Goal: Task Accomplishment & Management: Complete application form

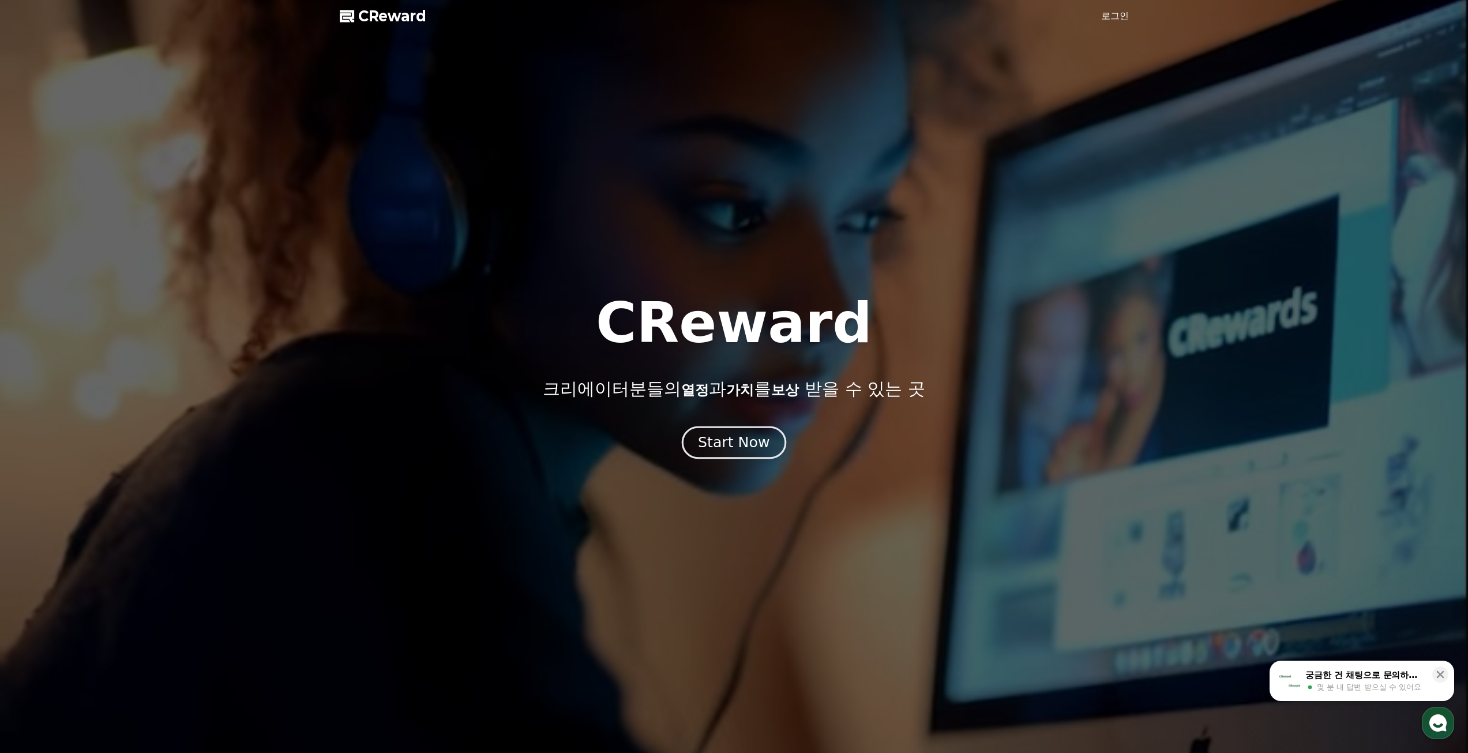
click at [762, 445] on div "Start Now" at bounding box center [734, 443] width 72 height 20
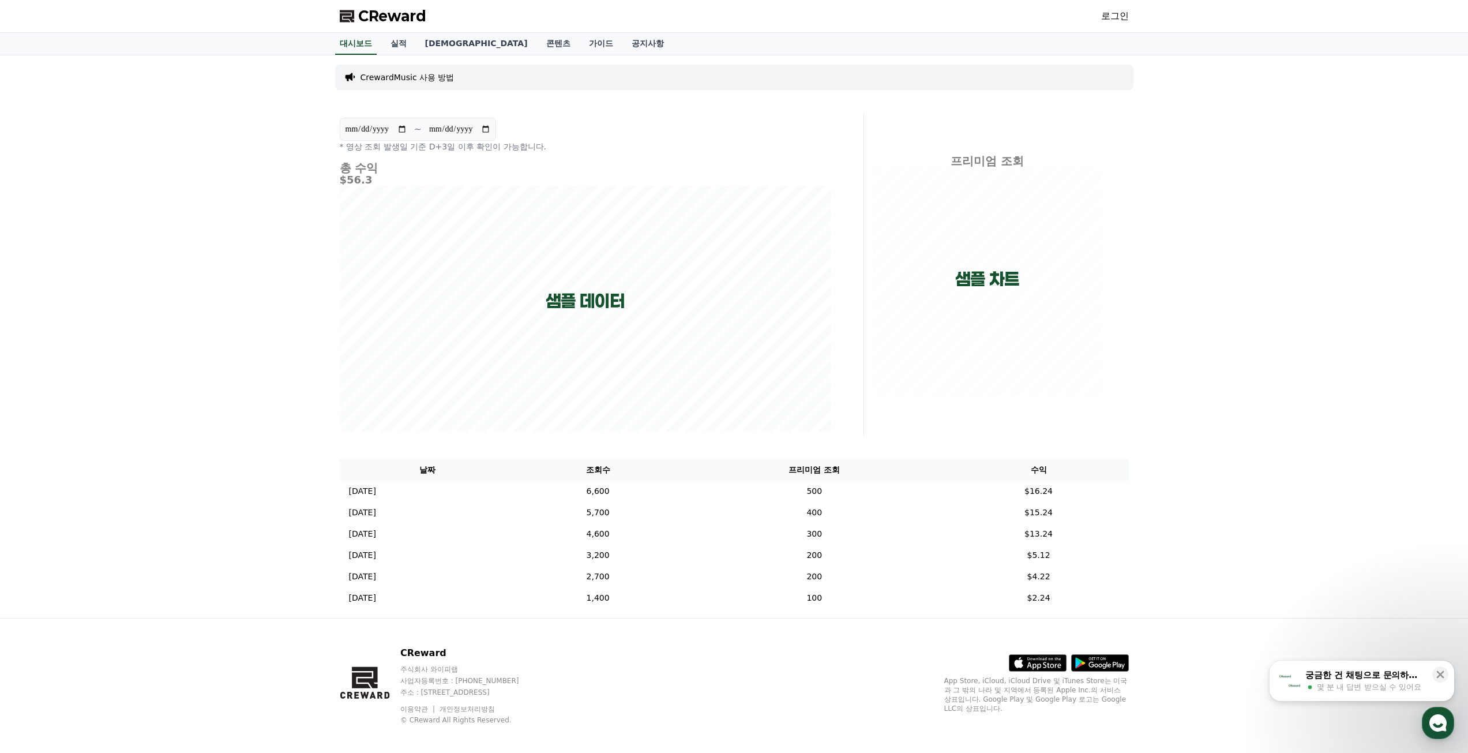
click at [1114, 17] on link "로그인" at bounding box center [1115, 16] width 28 height 14
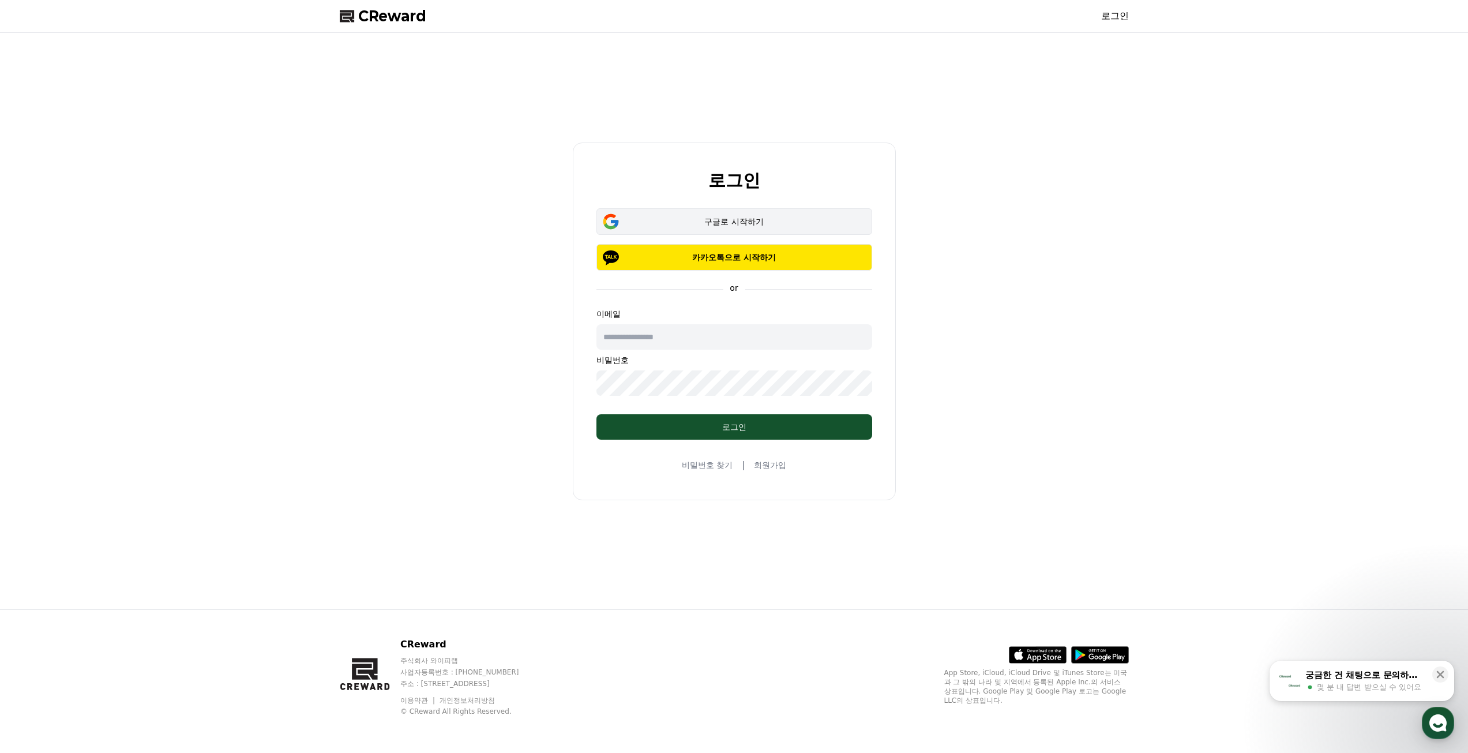
click at [773, 218] on div "구글로 시작하기" at bounding box center [734, 222] width 242 height 12
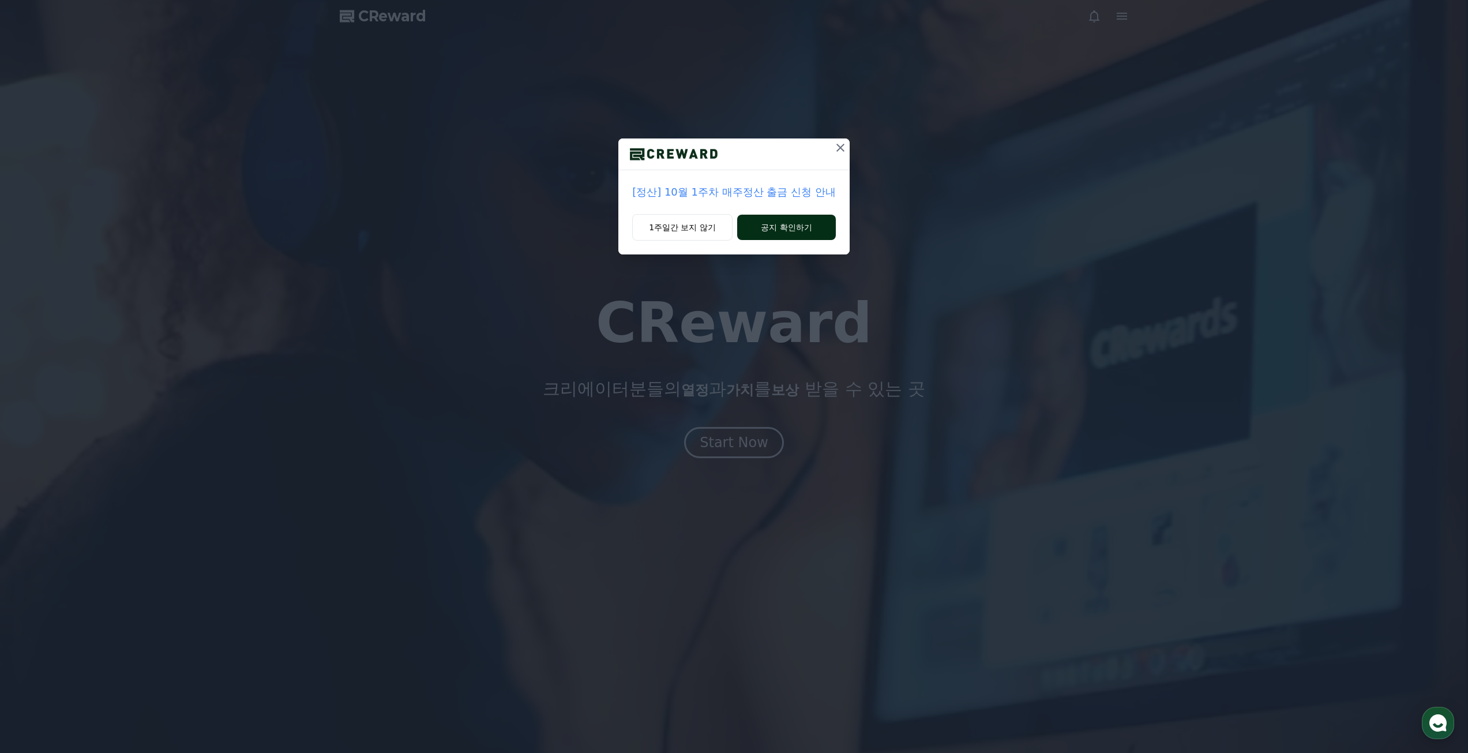
click at [801, 224] on button "공지 확인하기" at bounding box center [786, 227] width 99 height 25
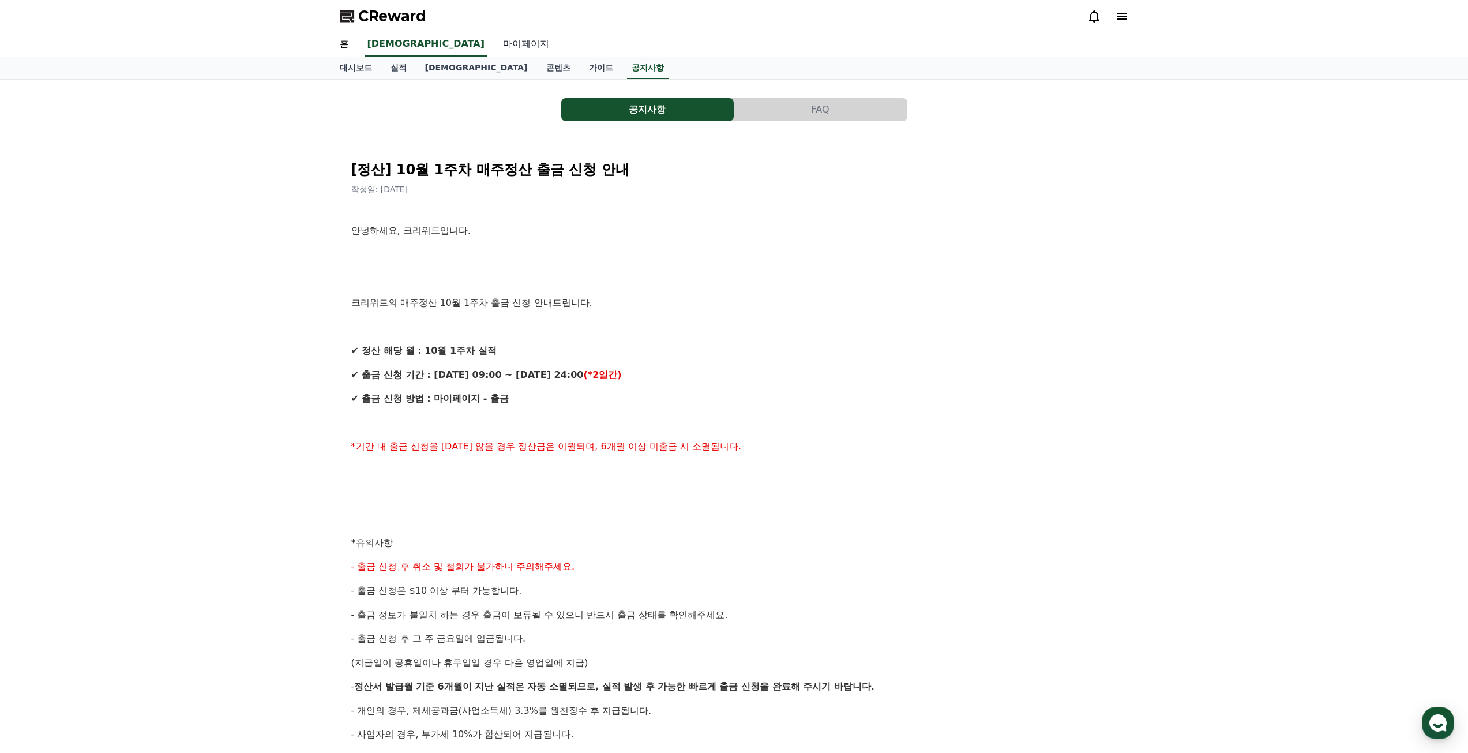
click at [494, 43] on link "마이페이지" at bounding box center [526, 44] width 65 height 24
select select "**********"
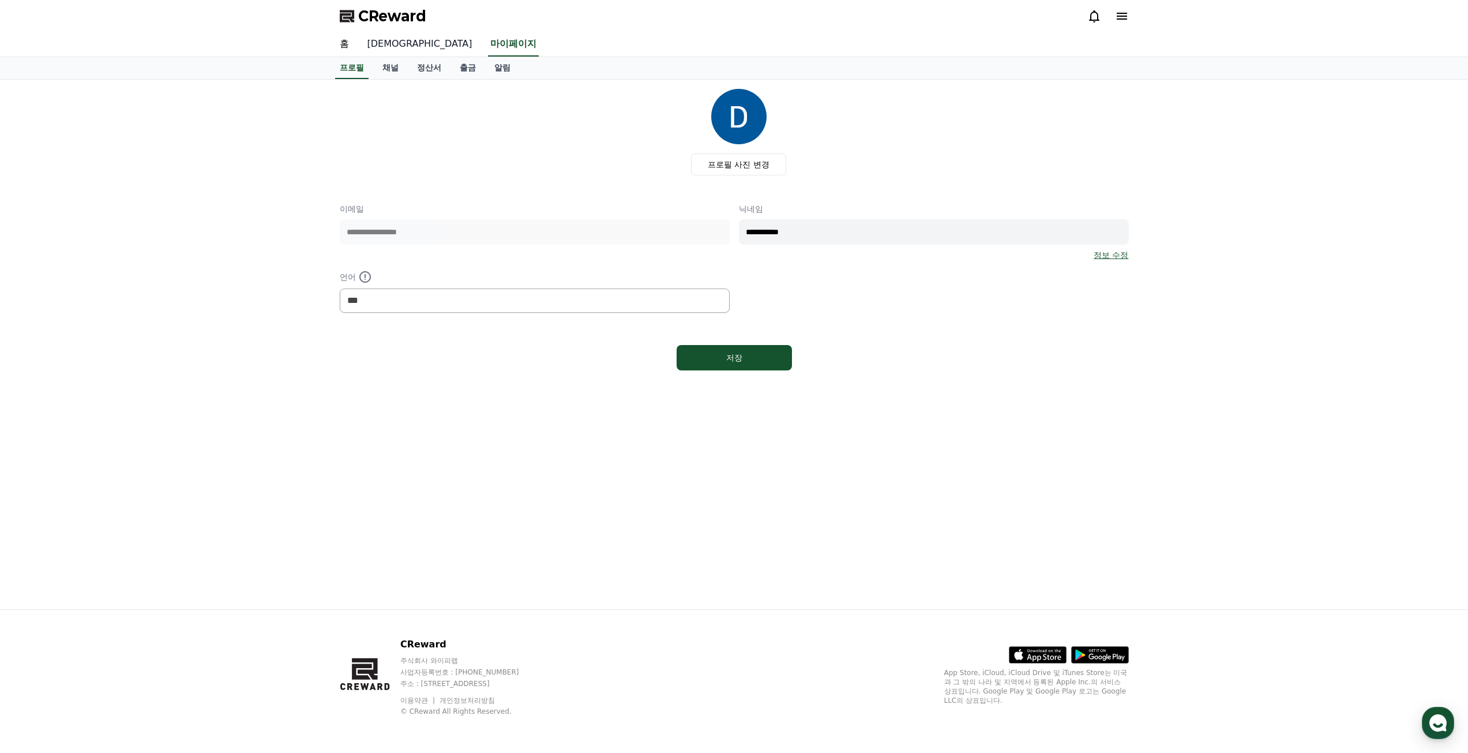
click at [381, 46] on link "[DEMOGRAPHIC_DATA]" at bounding box center [419, 44] width 123 height 24
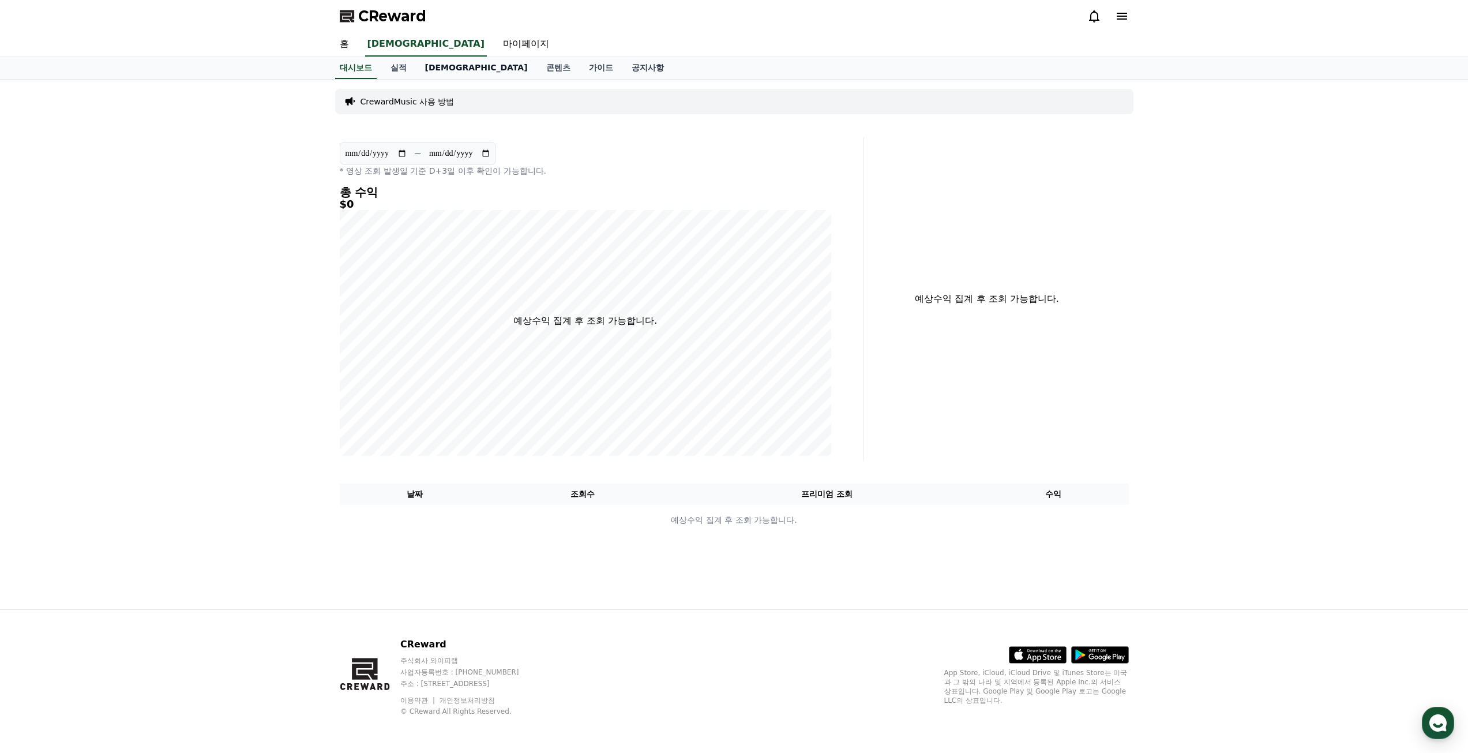
click at [424, 67] on link "[DEMOGRAPHIC_DATA]" at bounding box center [476, 68] width 121 height 22
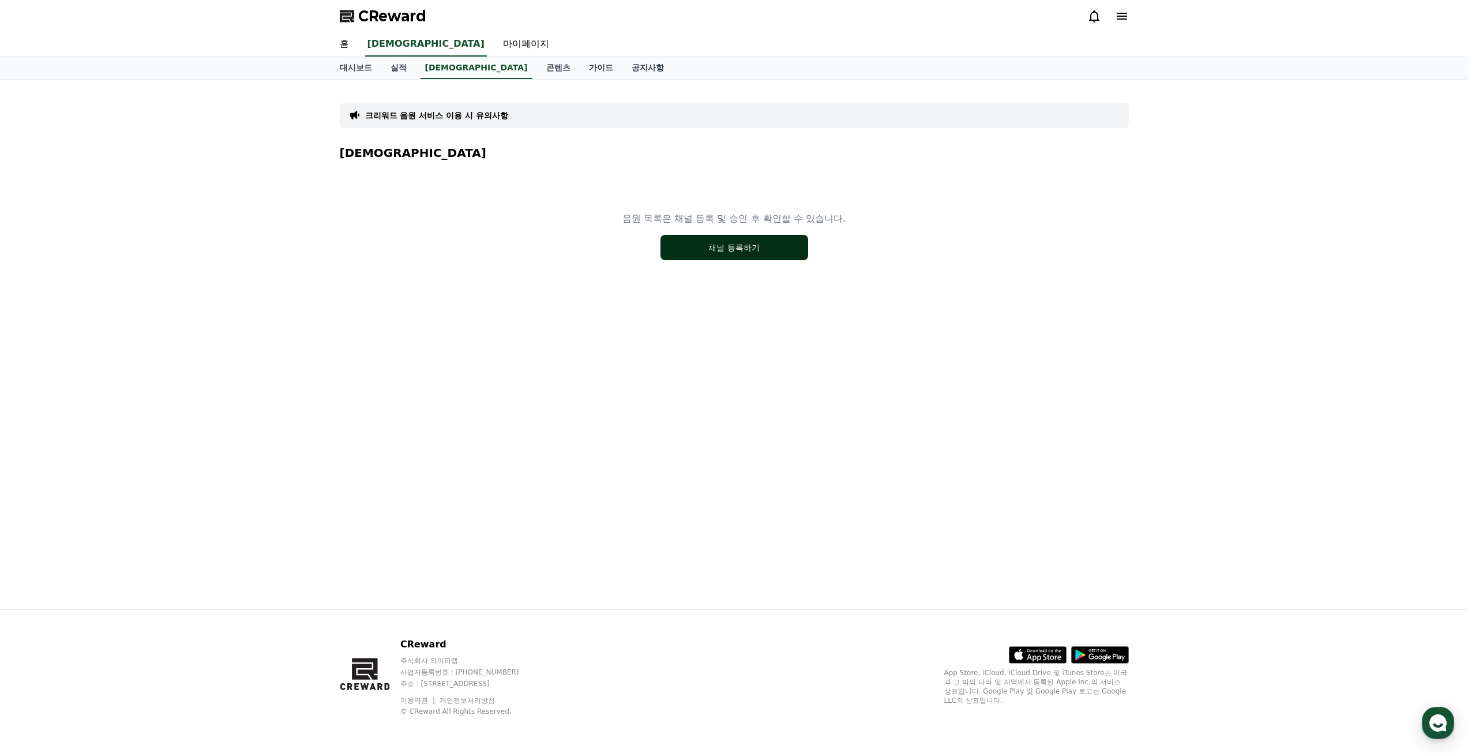
click at [704, 247] on button "채널 등록하기" at bounding box center [735, 247] width 148 height 25
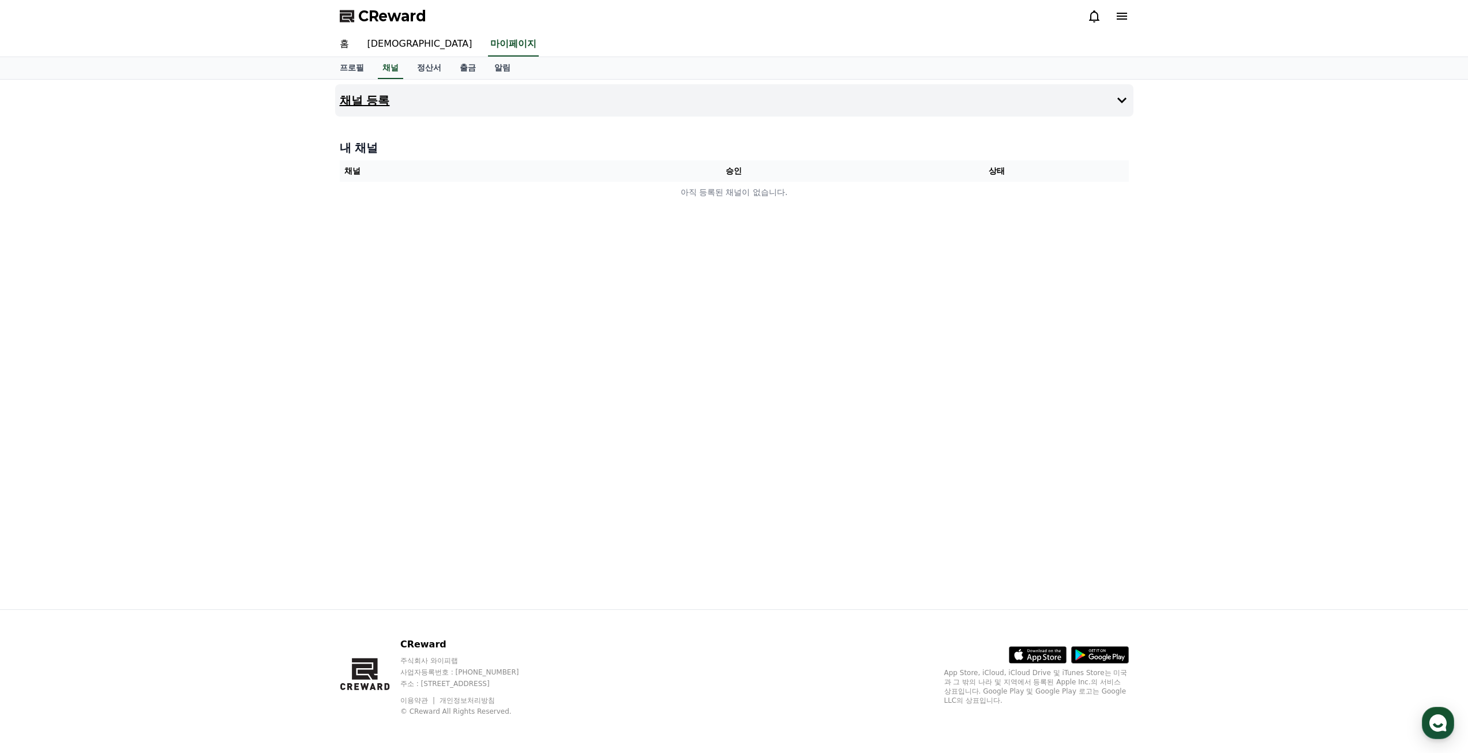
click at [1113, 99] on button "채널 등록" at bounding box center [734, 100] width 799 height 32
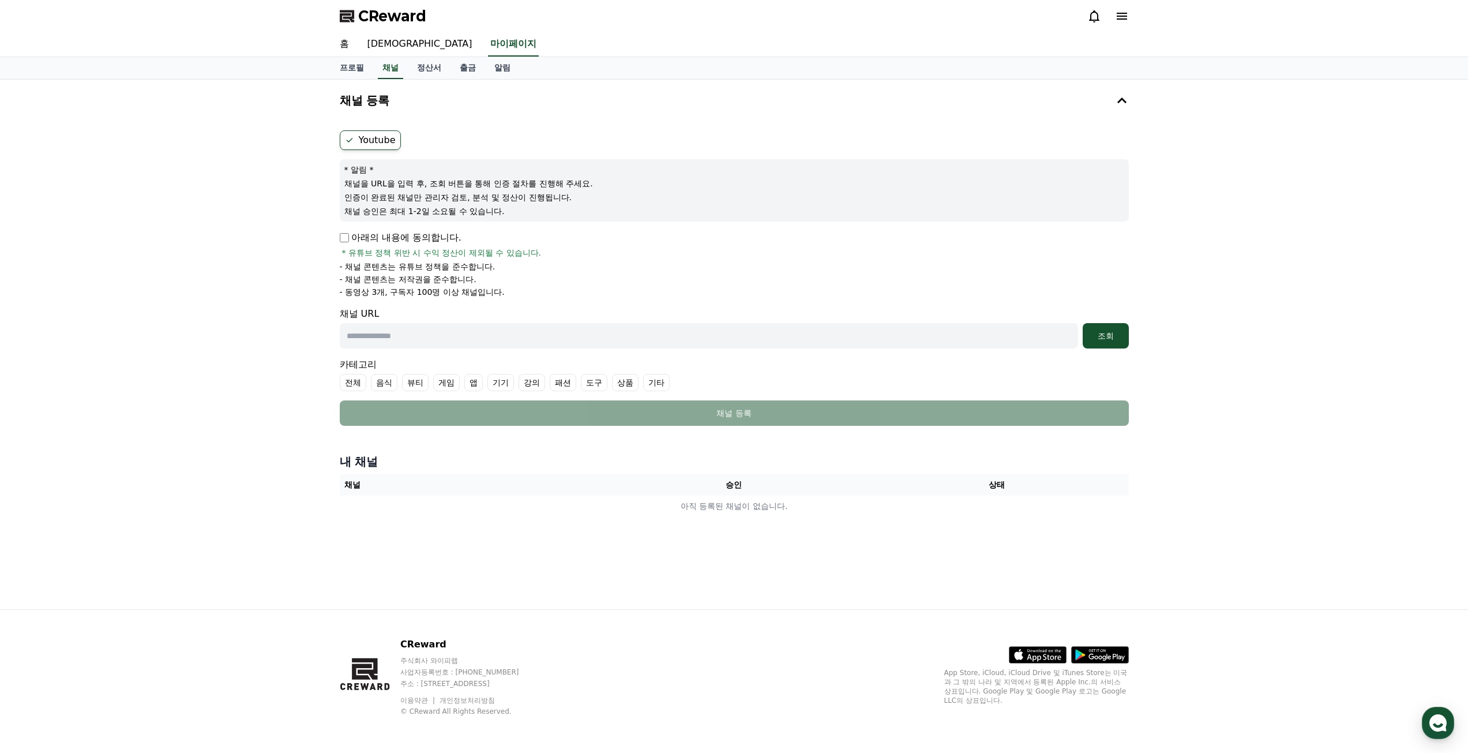
click at [369, 139] on label "Youtube" at bounding box center [370, 140] width 61 height 20
click at [352, 238] on p "아래의 내용에 동의합니다." at bounding box center [401, 238] width 122 height 14
click at [440, 329] on input "text" at bounding box center [709, 335] width 739 height 25
paste input "**********"
type input "**********"
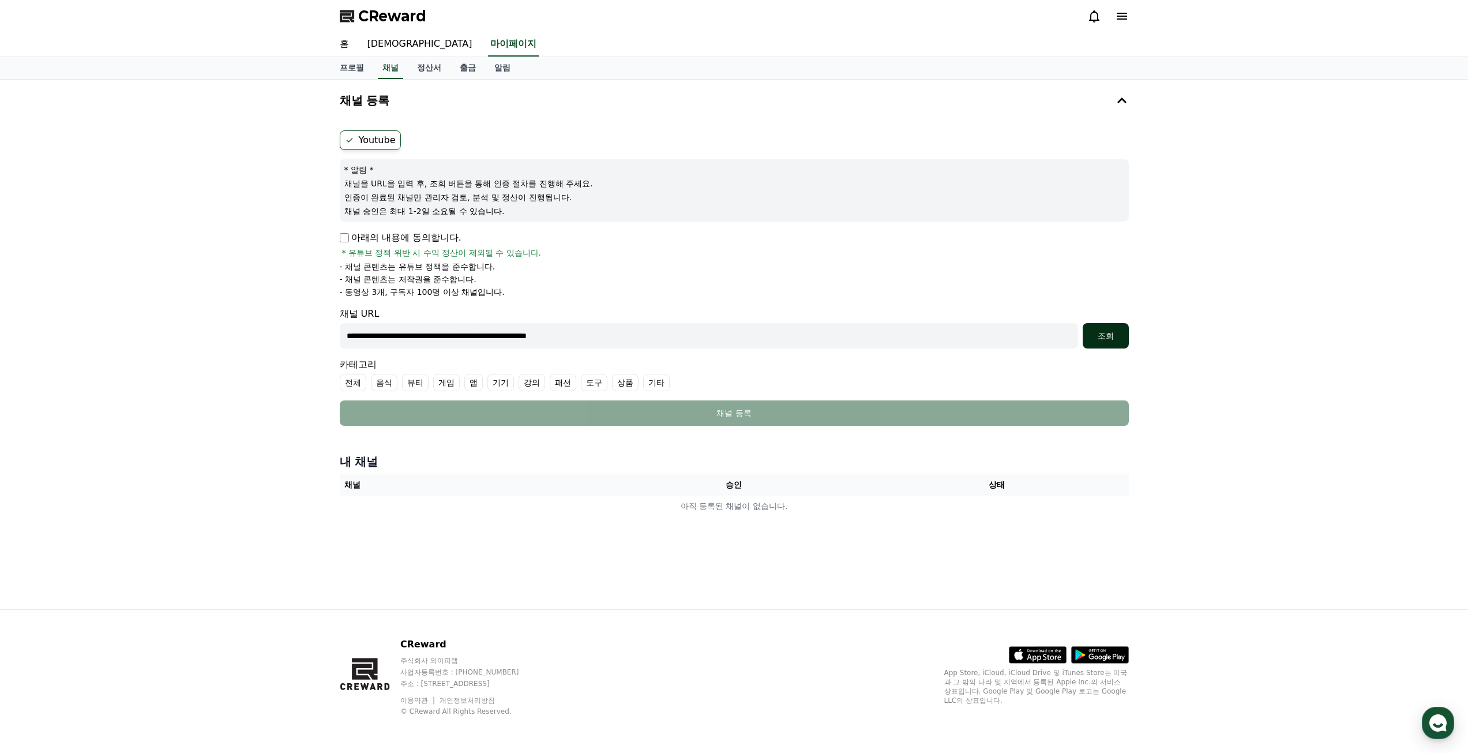
click at [1111, 339] on div "조회" at bounding box center [1106, 336] width 37 height 12
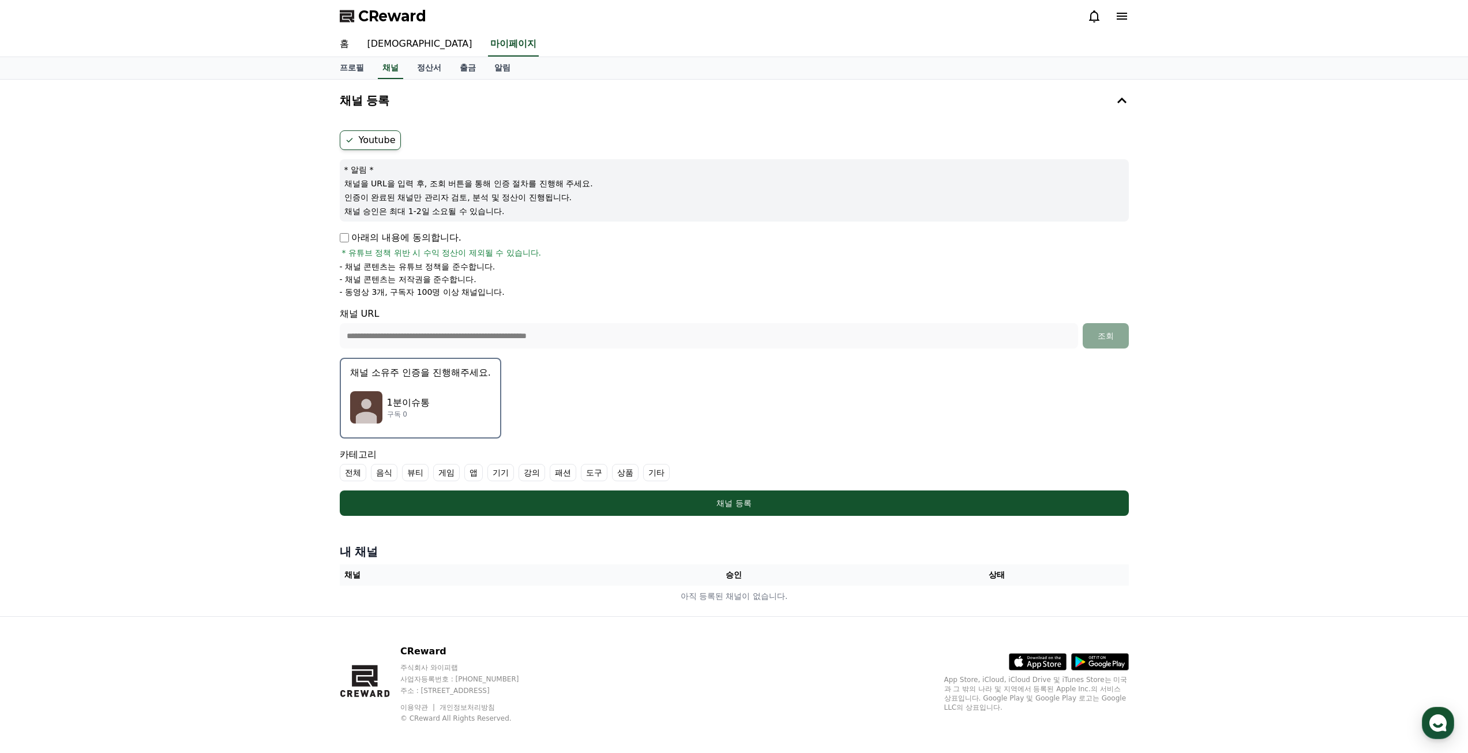
click at [456, 388] on div "1분이슈통 구독 0" at bounding box center [420, 407] width 141 height 46
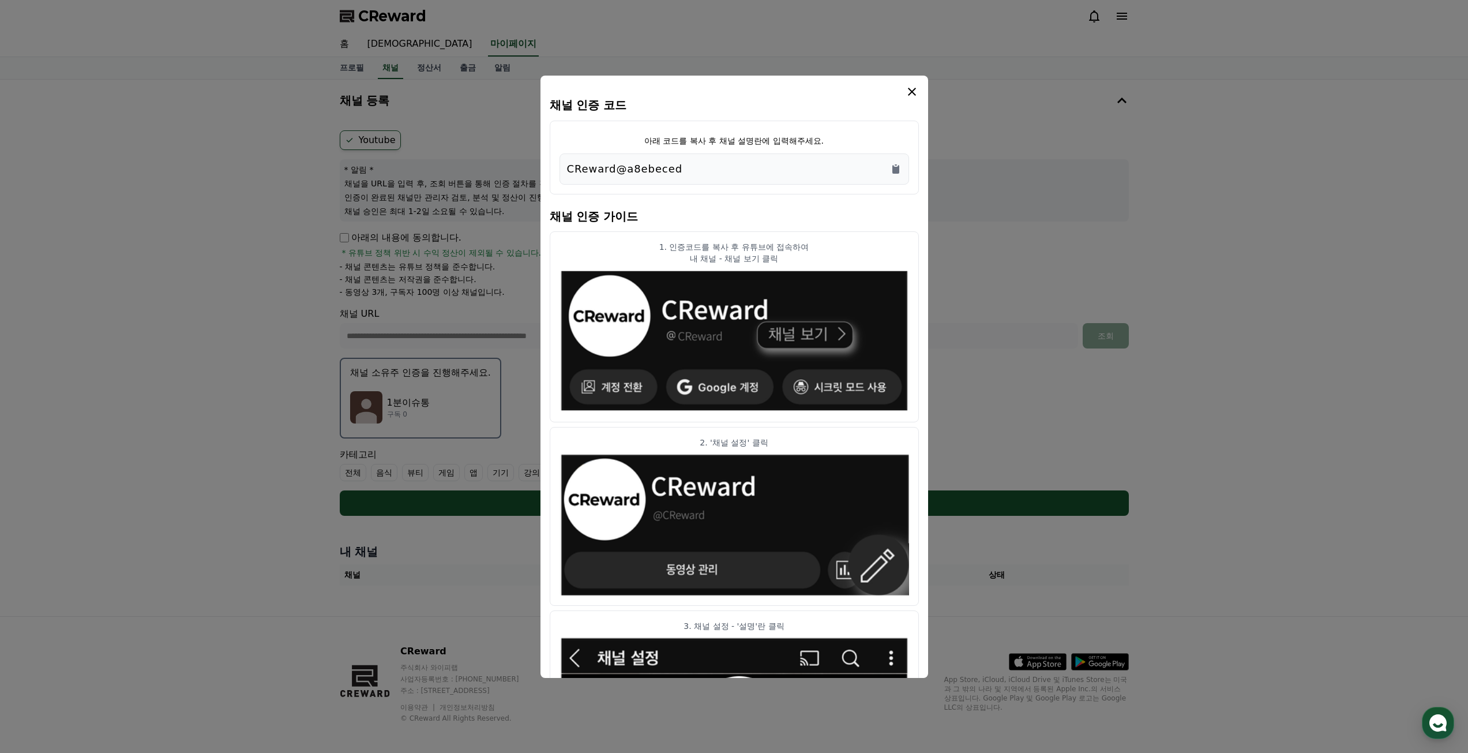
click at [775, 173] on div "CReward@a8ebeced" at bounding box center [734, 169] width 335 height 16
click at [898, 167] on icon "Copy to clipboard" at bounding box center [896, 169] width 7 height 9
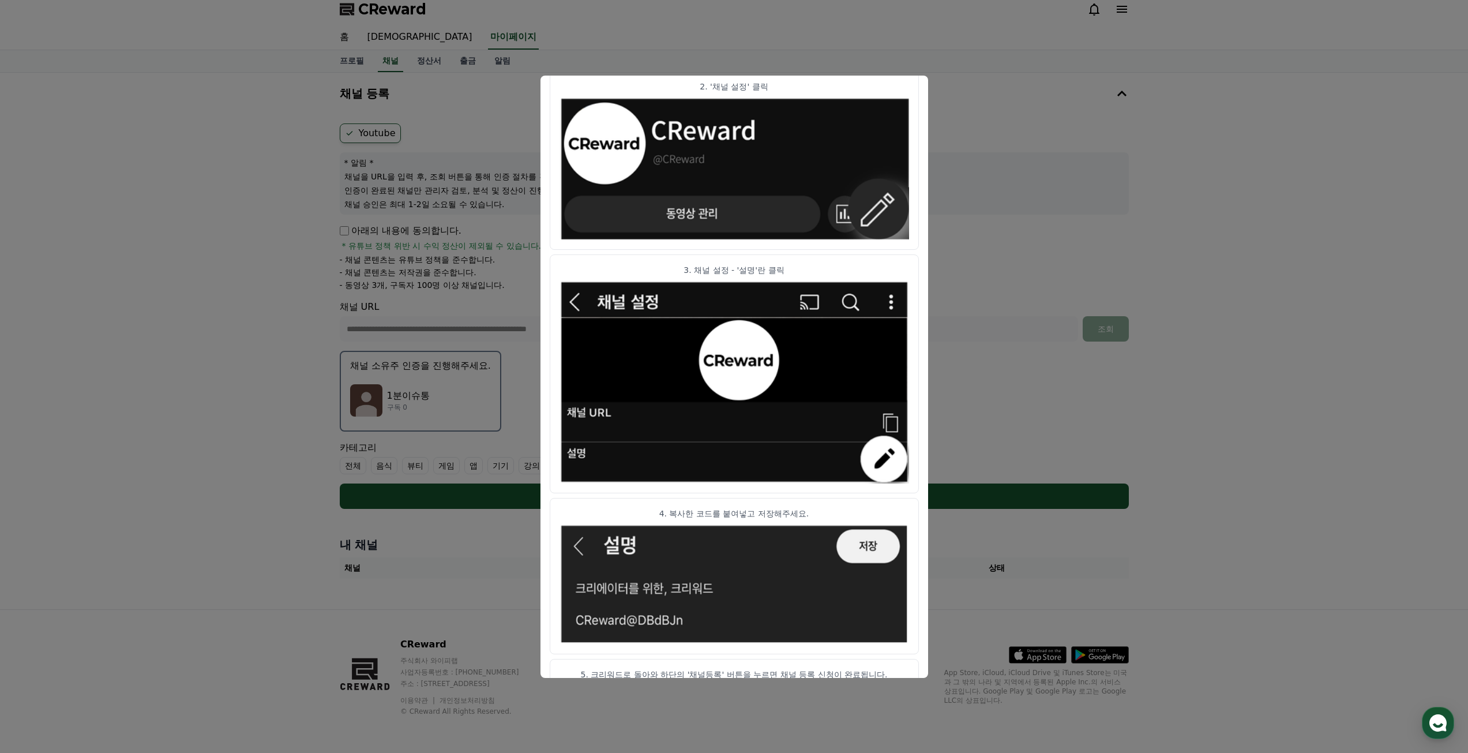
scroll to position [394, 0]
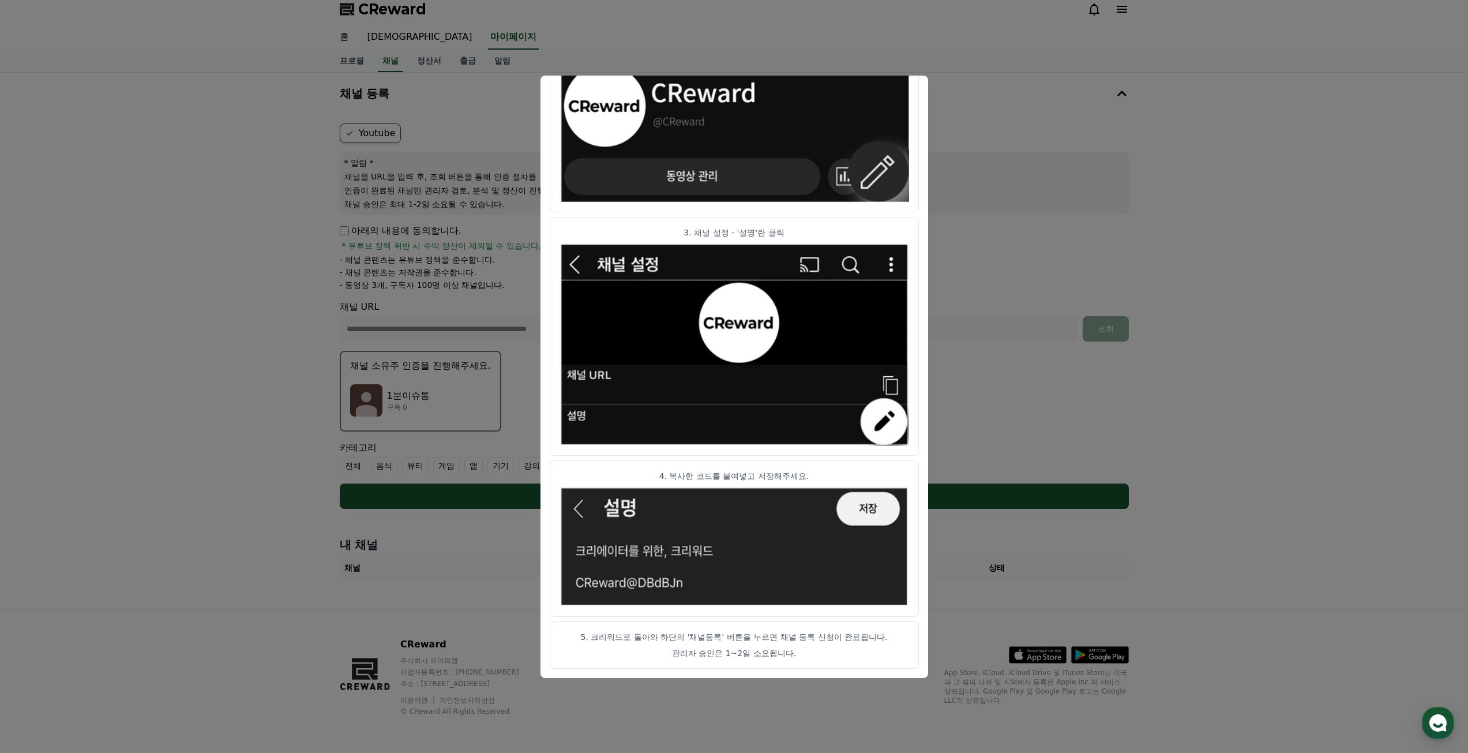
click at [985, 444] on button "close modal" at bounding box center [734, 376] width 1468 height 753
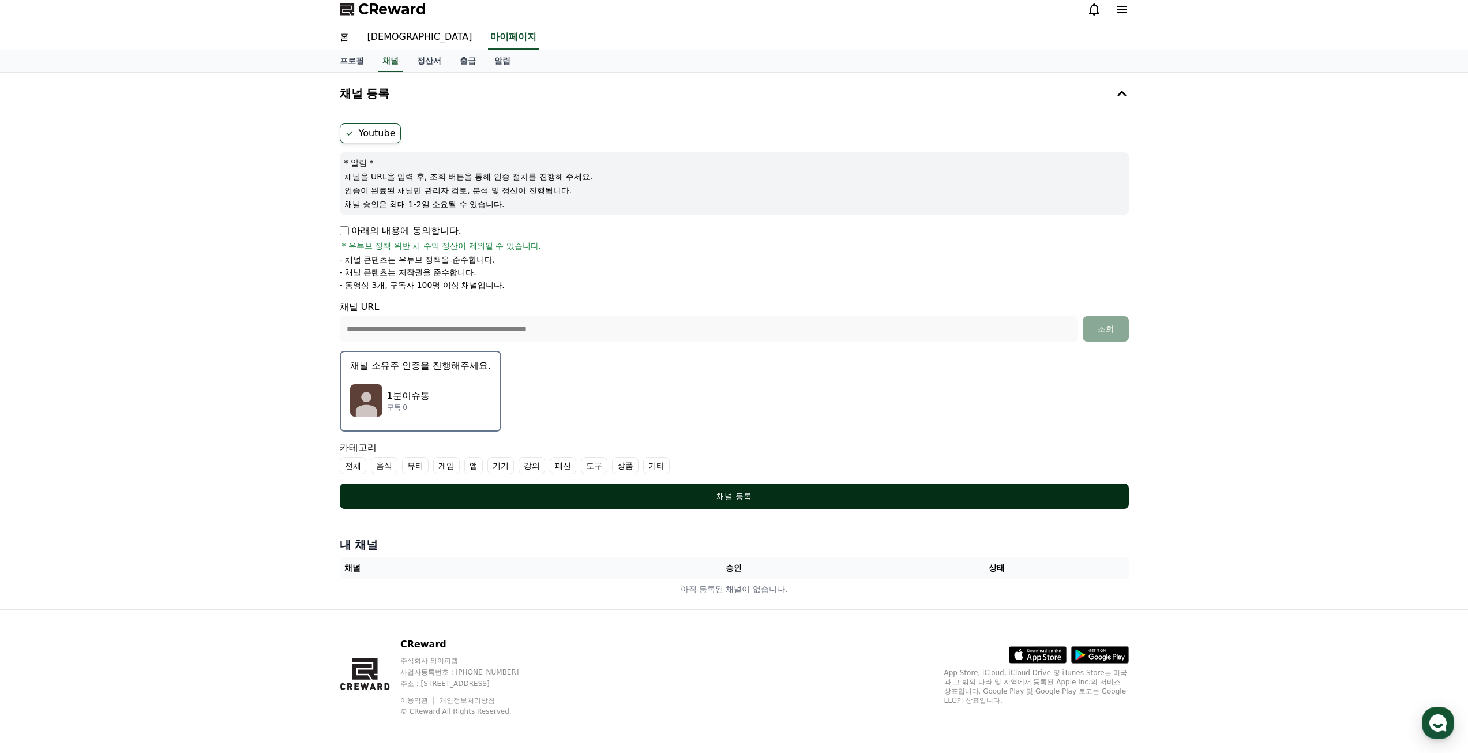
click at [771, 493] on div "채널 등록" at bounding box center [734, 496] width 743 height 12
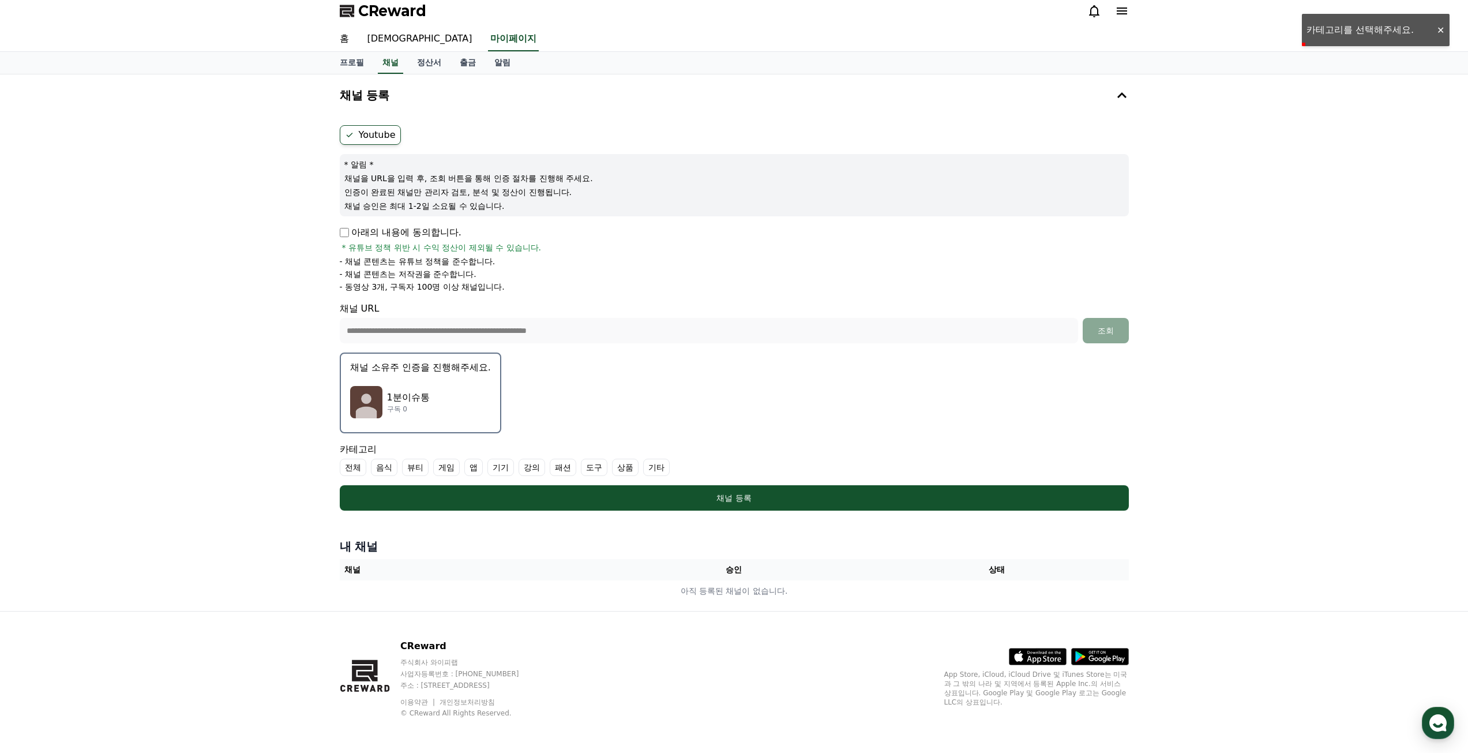
scroll to position [7, 0]
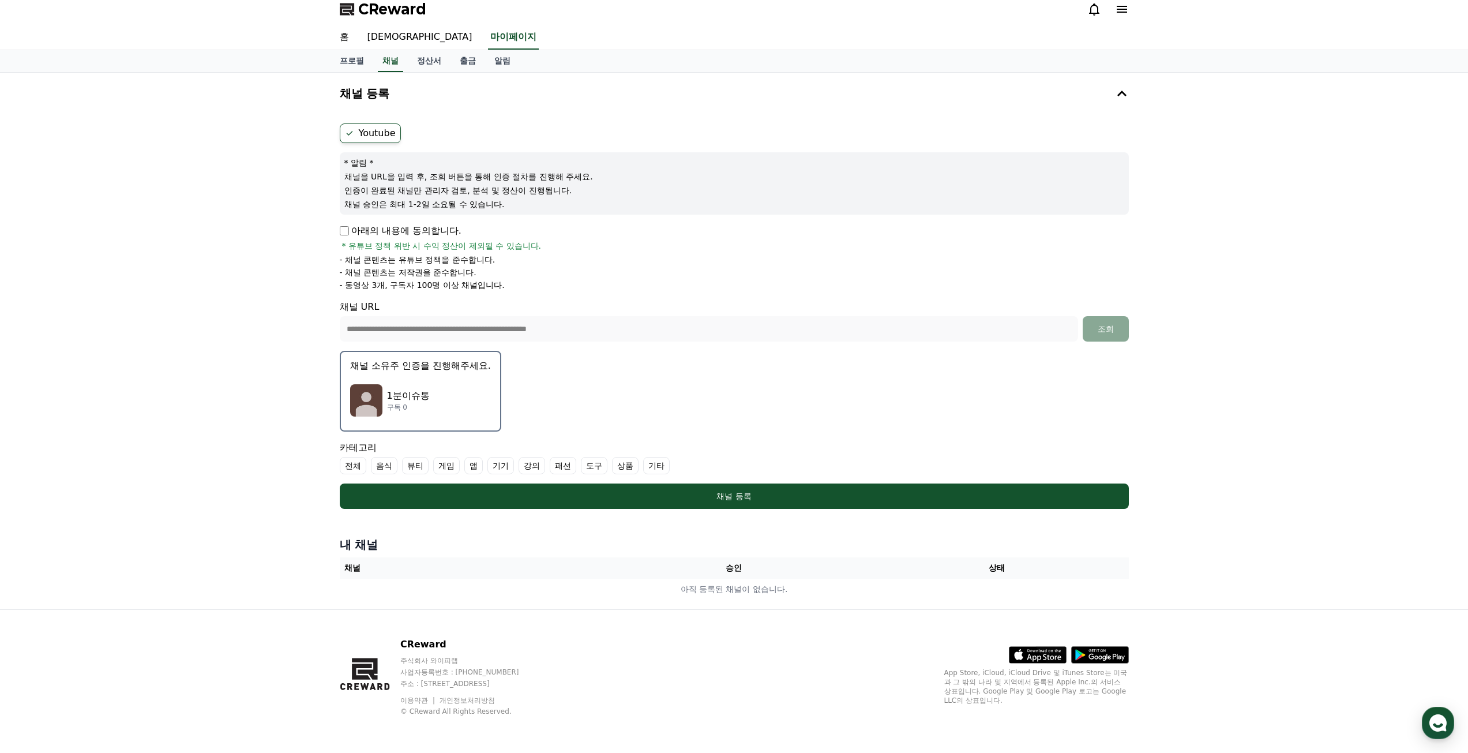
click at [448, 378] on div "1분이슈통 구독 0" at bounding box center [420, 400] width 141 height 46
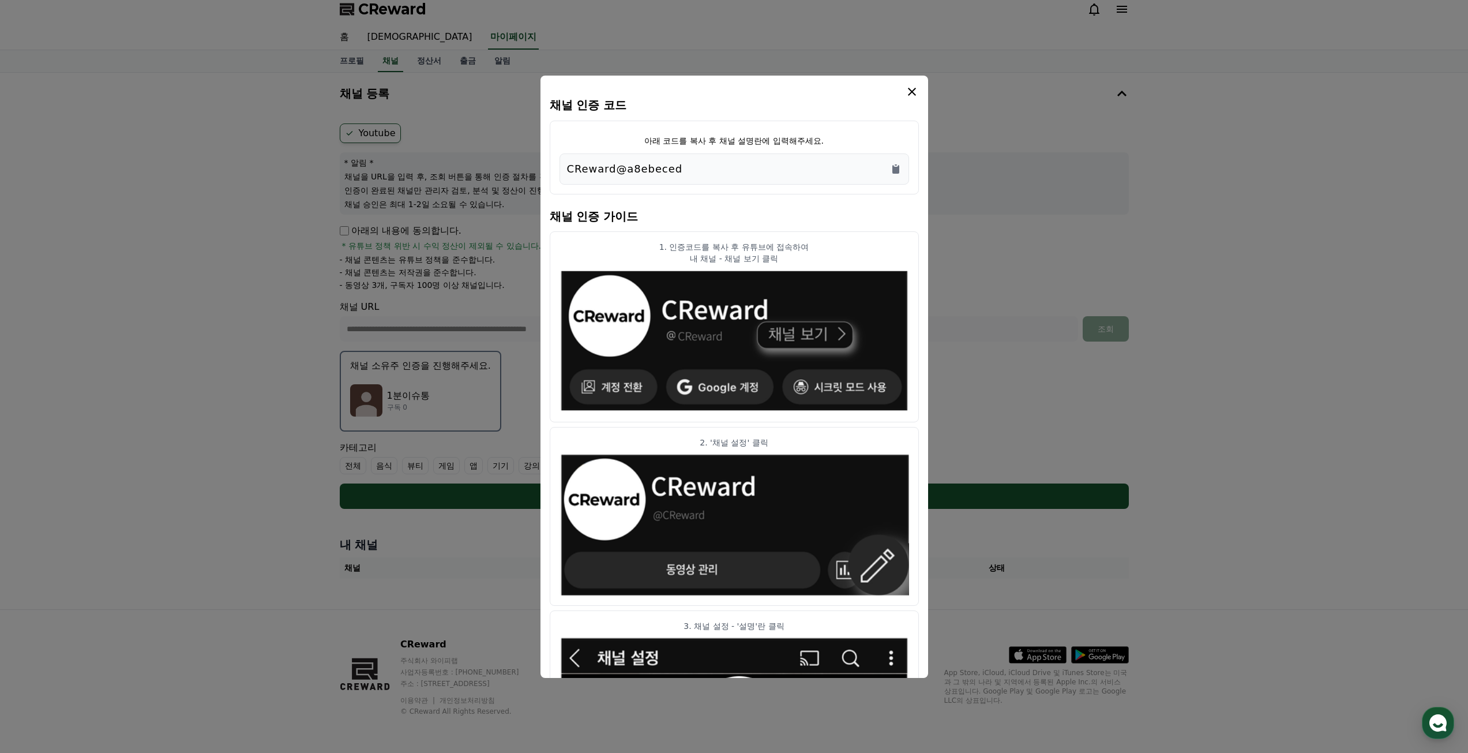
click at [913, 95] on icon "modal" at bounding box center [912, 92] width 14 height 14
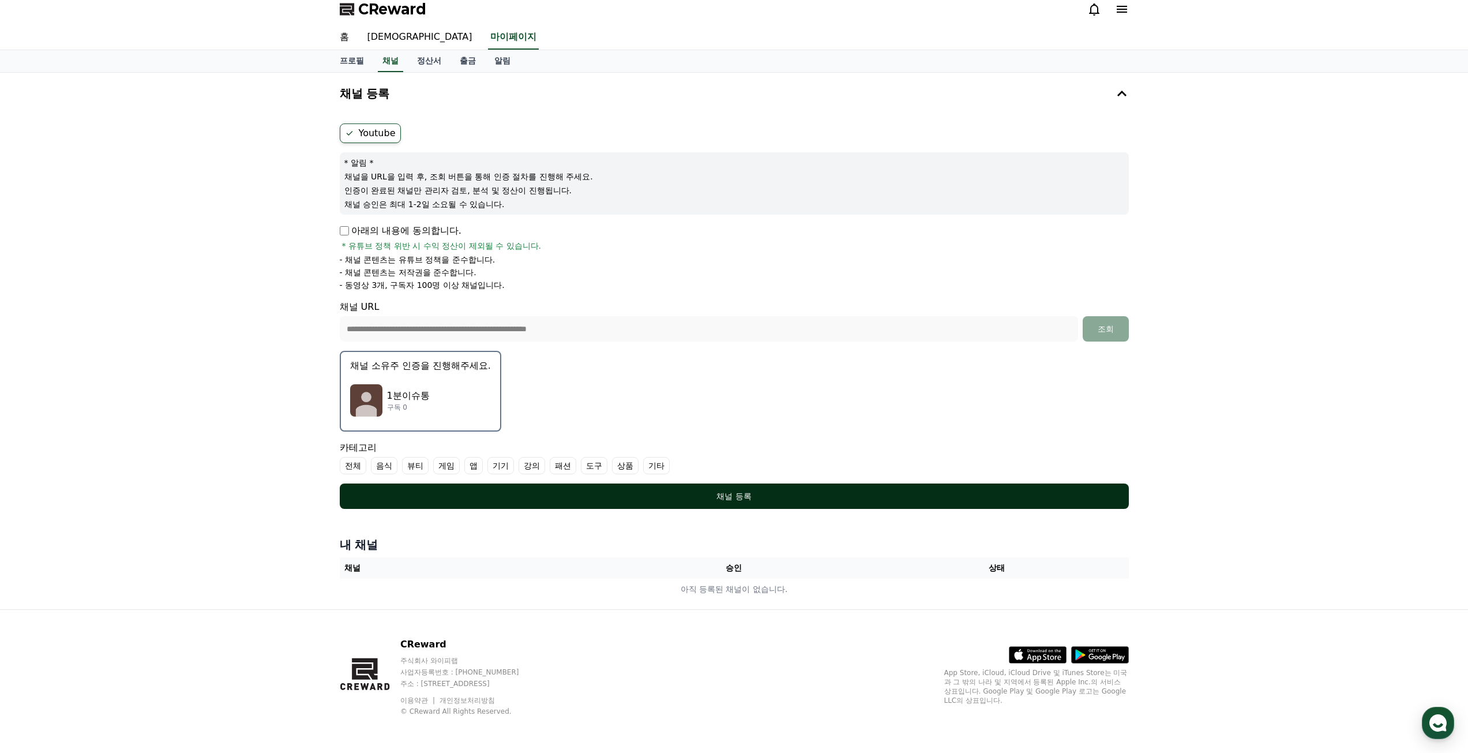
click at [742, 485] on button "채널 등록" at bounding box center [734, 496] width 789 height 25
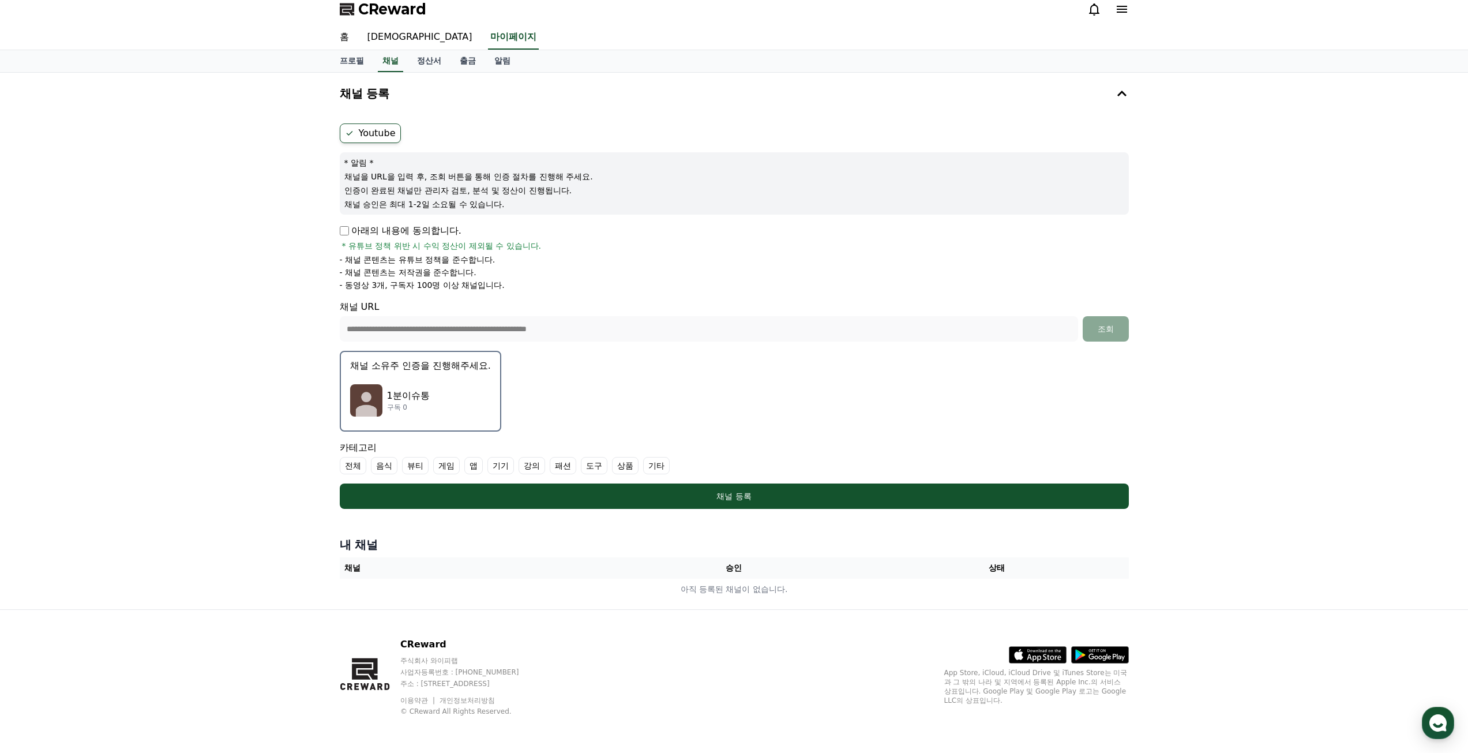
click at [660, 464] on label "기타" at bounding box center [656, 465] width 27 height 17
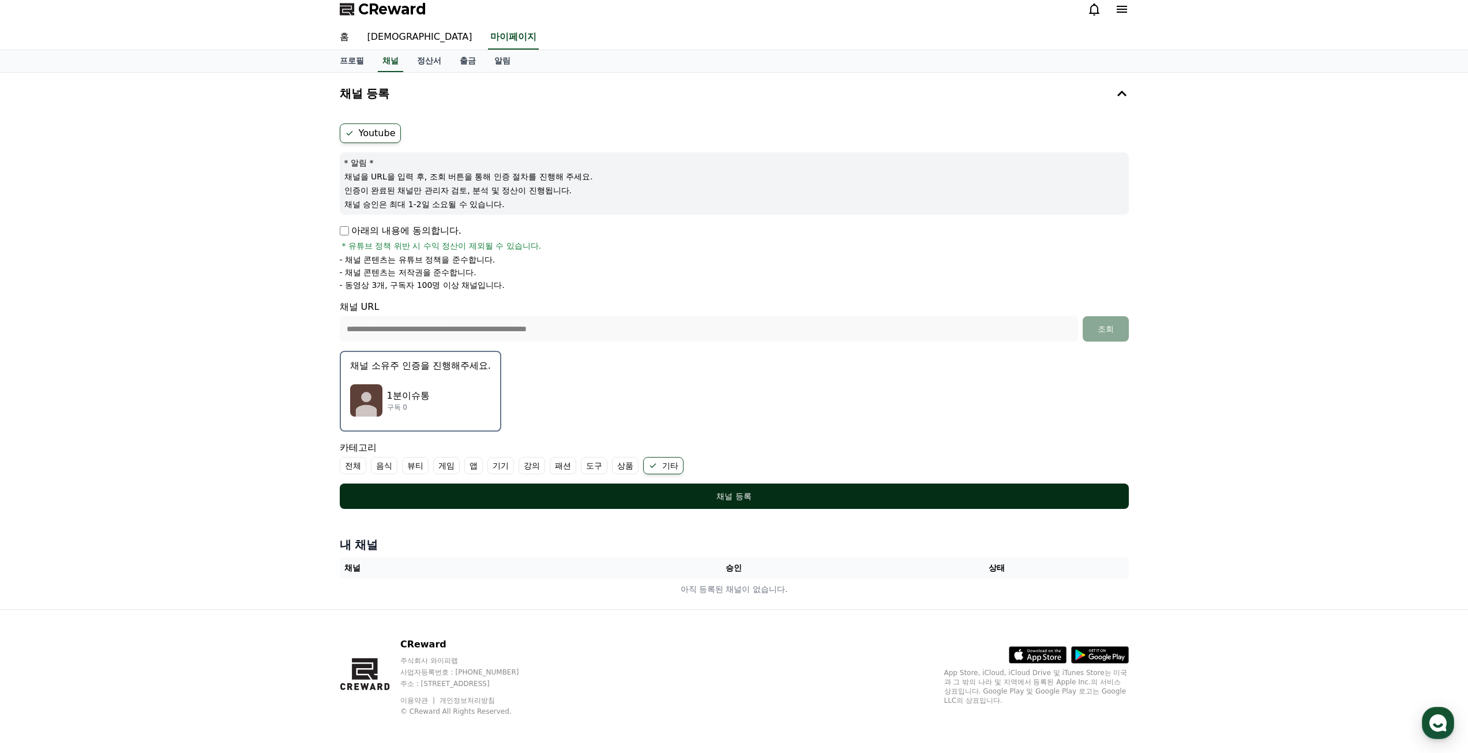
click at [762, 496] on div "채널 등록" at bounding box center [734, 496] width 743 height 12
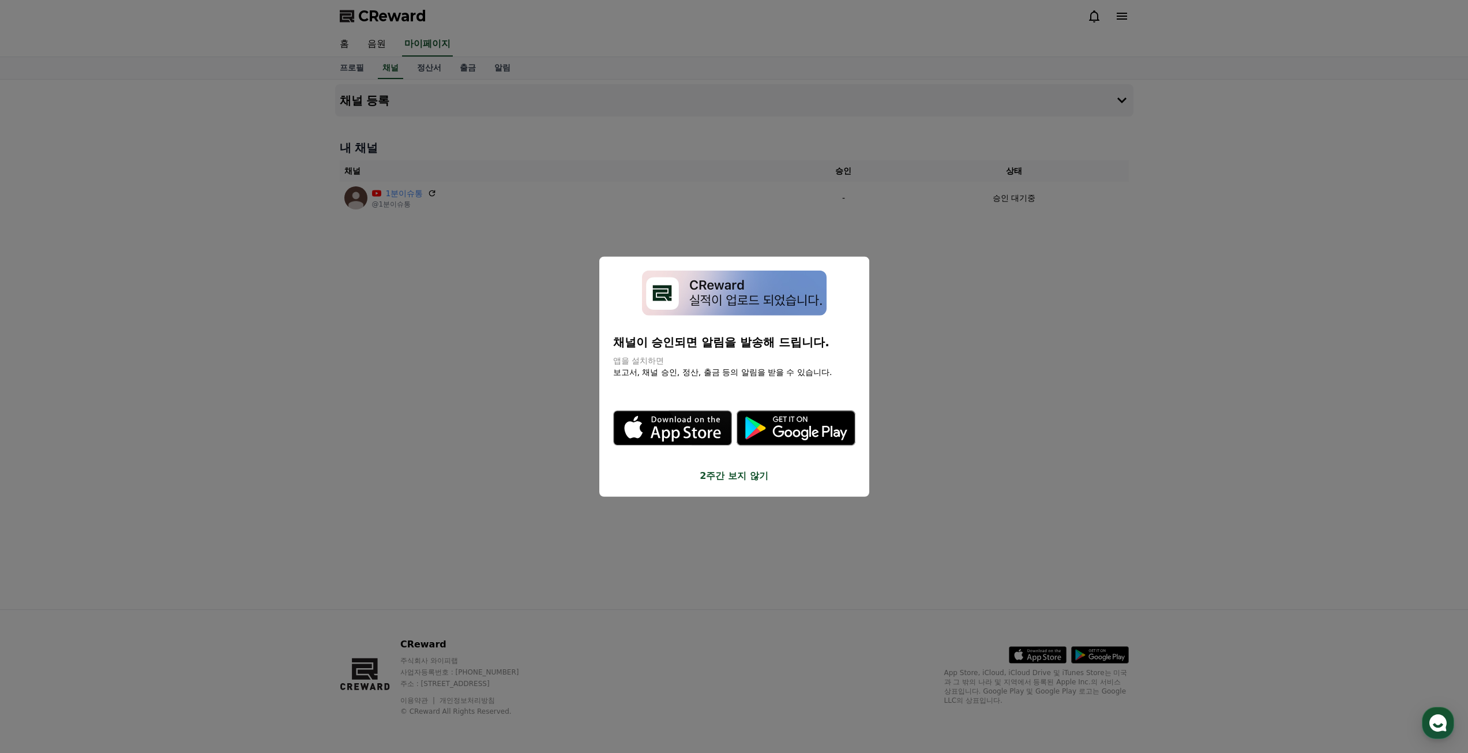
click at [737, 478] on button "2주간 보지 않기" at bounding box center [734, 476] width 242 height 14
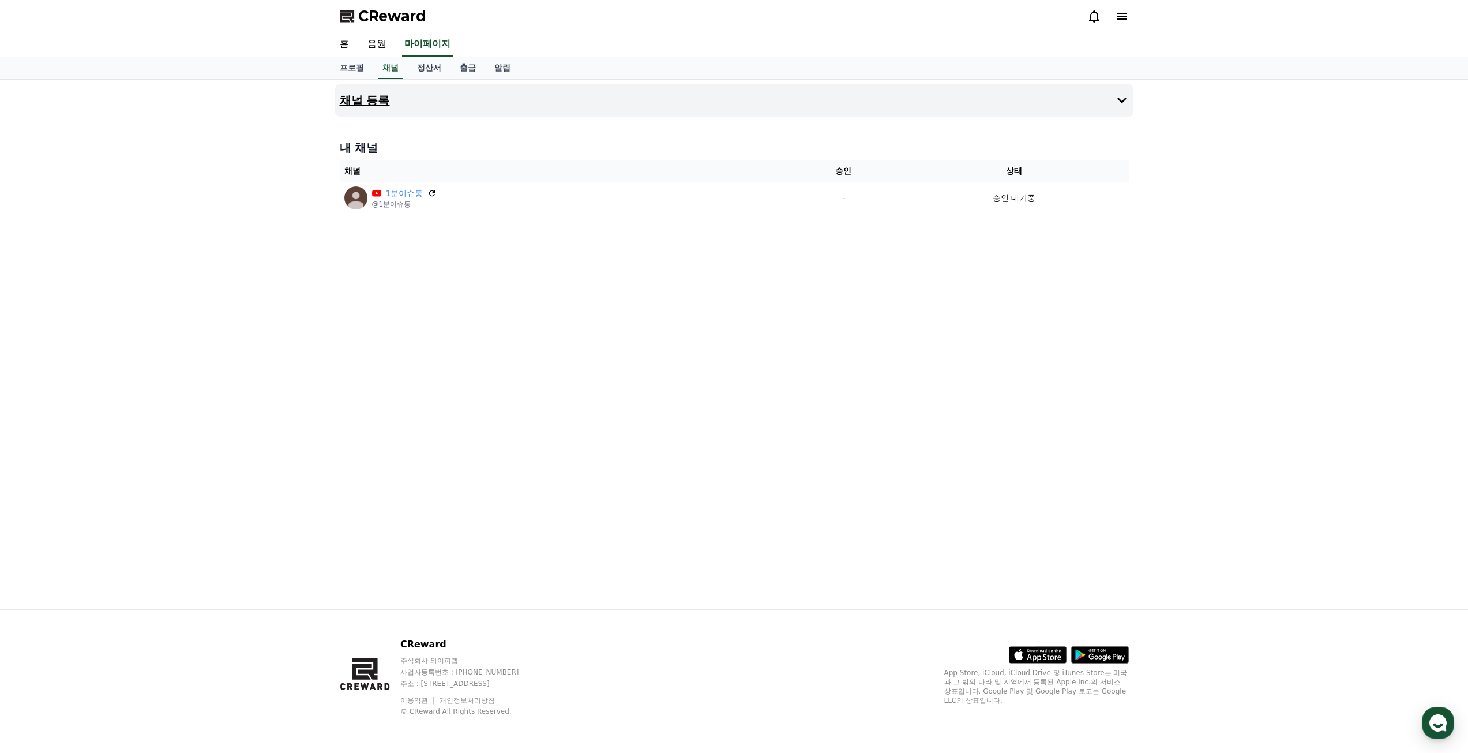
click at [1121, 104] on icon at bounding box center [1122, 100] width 14 height 14
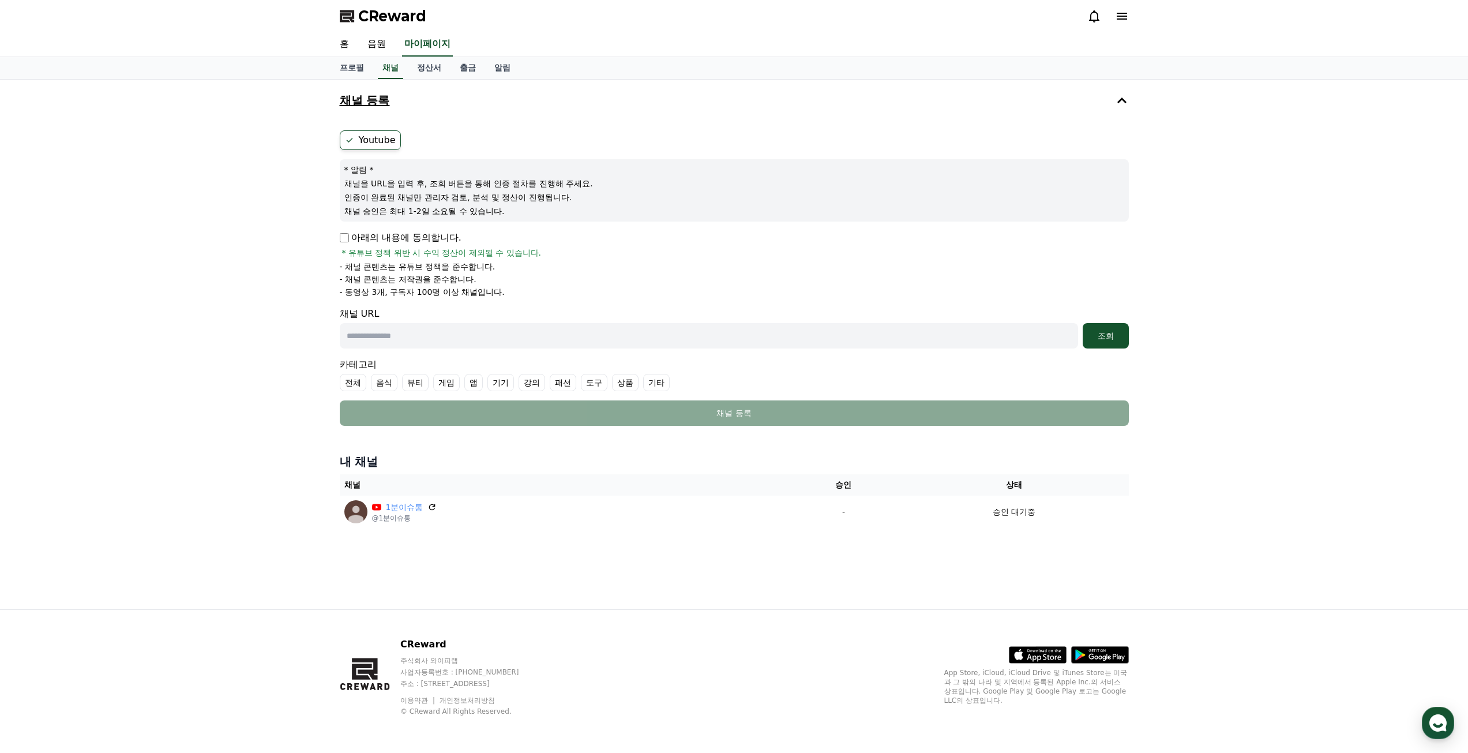
click at [351, 239] on p "아래의 내용에 동의합니다." at bounding box center [401, 238] width 122 height 14
click at [455, 337] on input "text" at bounding box center [709, 335] width 739 height 25
paste input "**********"
type input "**********"
click at [1112, 335] on div "조회" at bounding box center [1106, 336] width 37 height 12
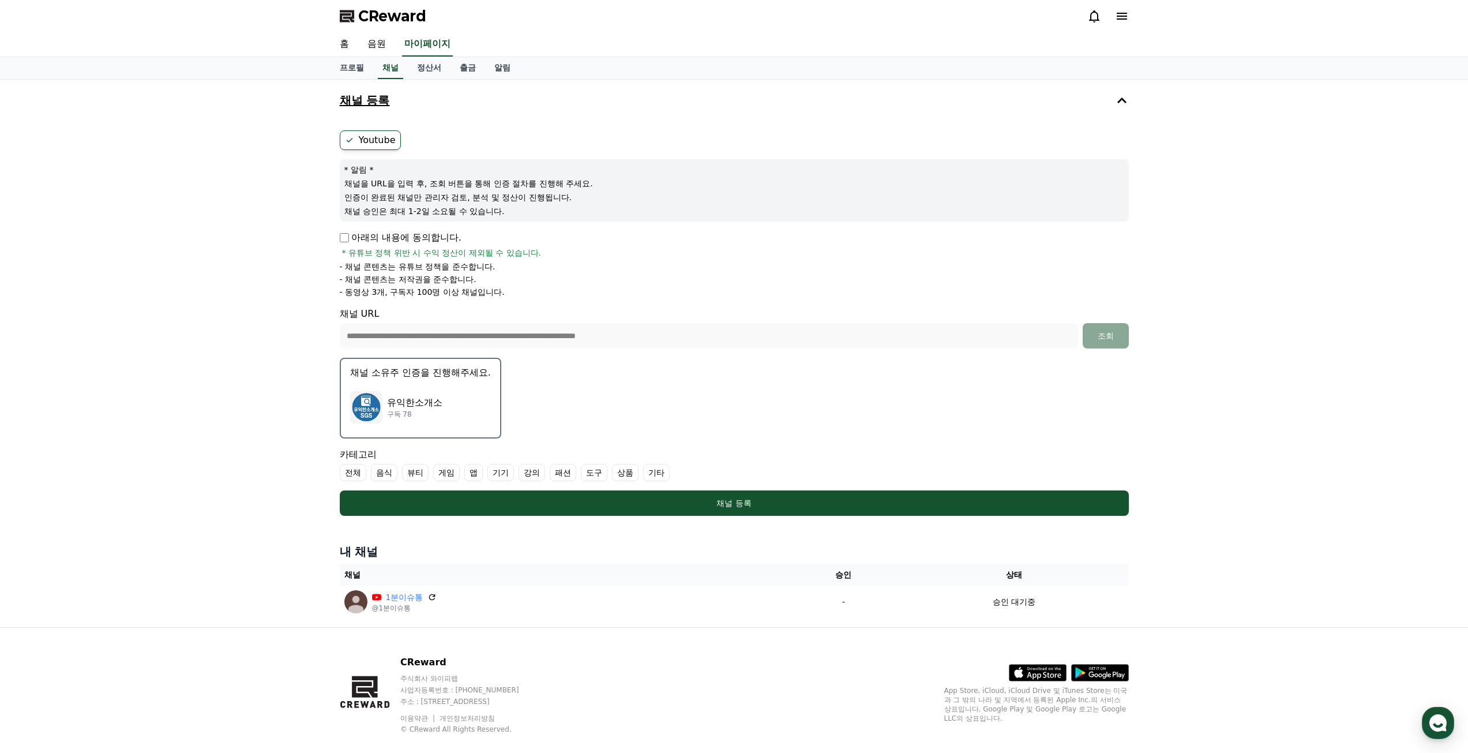
click at [451, 408] on div "유익한소개소 구독 78" at bounding box center [420, 407] width 141 height 46
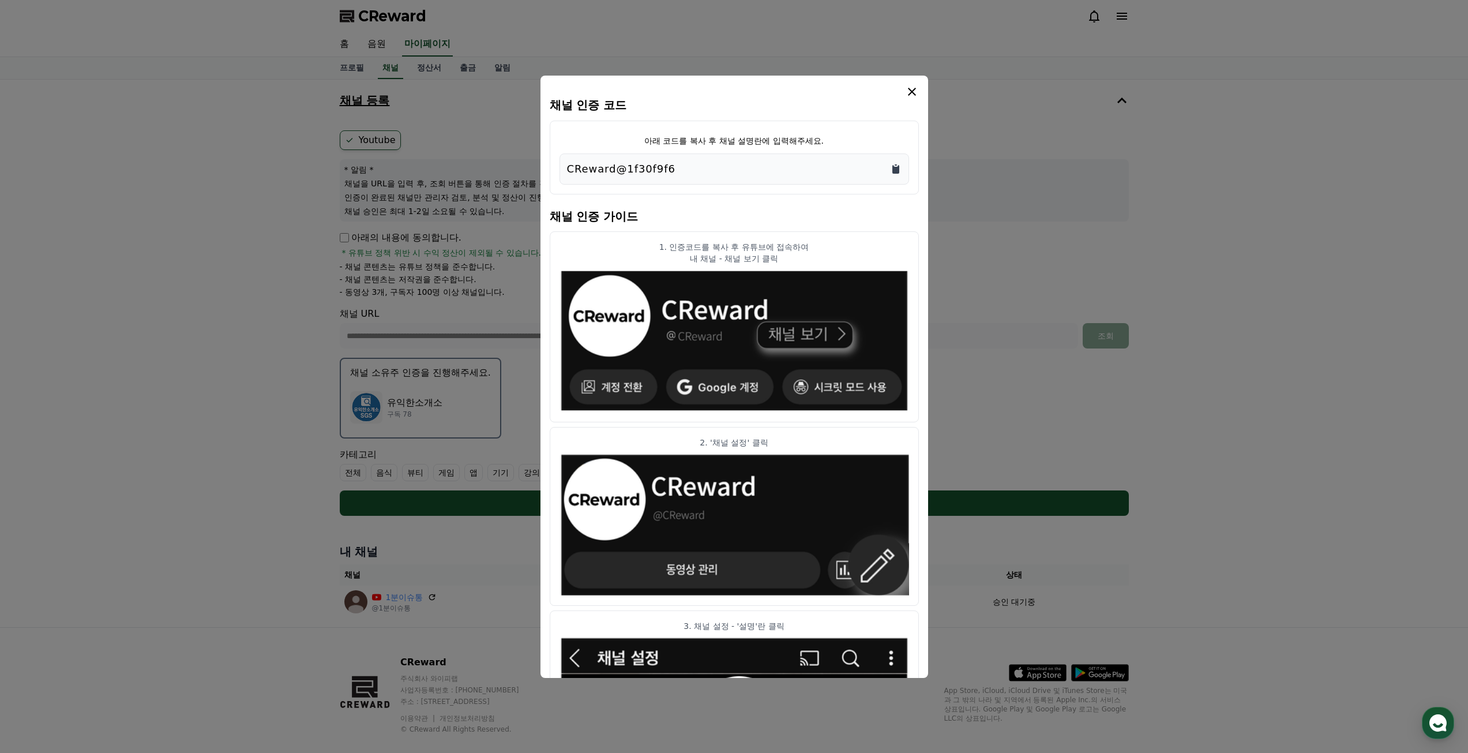
click at [901, 171] on icon "Copy to clipboard" at bounding box center [896, 169] width 12 height 12
click at [910, 92] on icon "modal" at bounding box center [912, 92] width 8 height 8
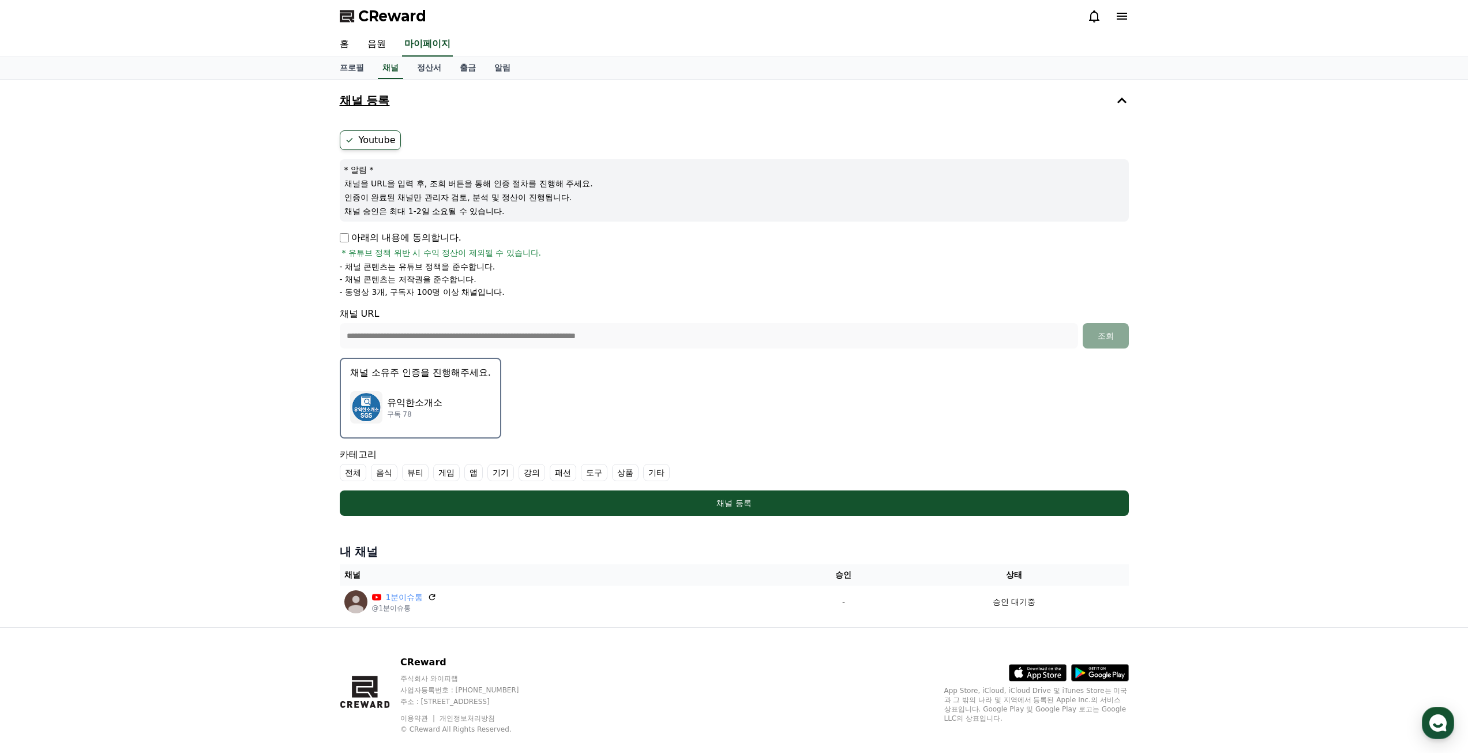
click at [664, 473] on label "기타" at bounding box center [656, 472] width 27 height 17
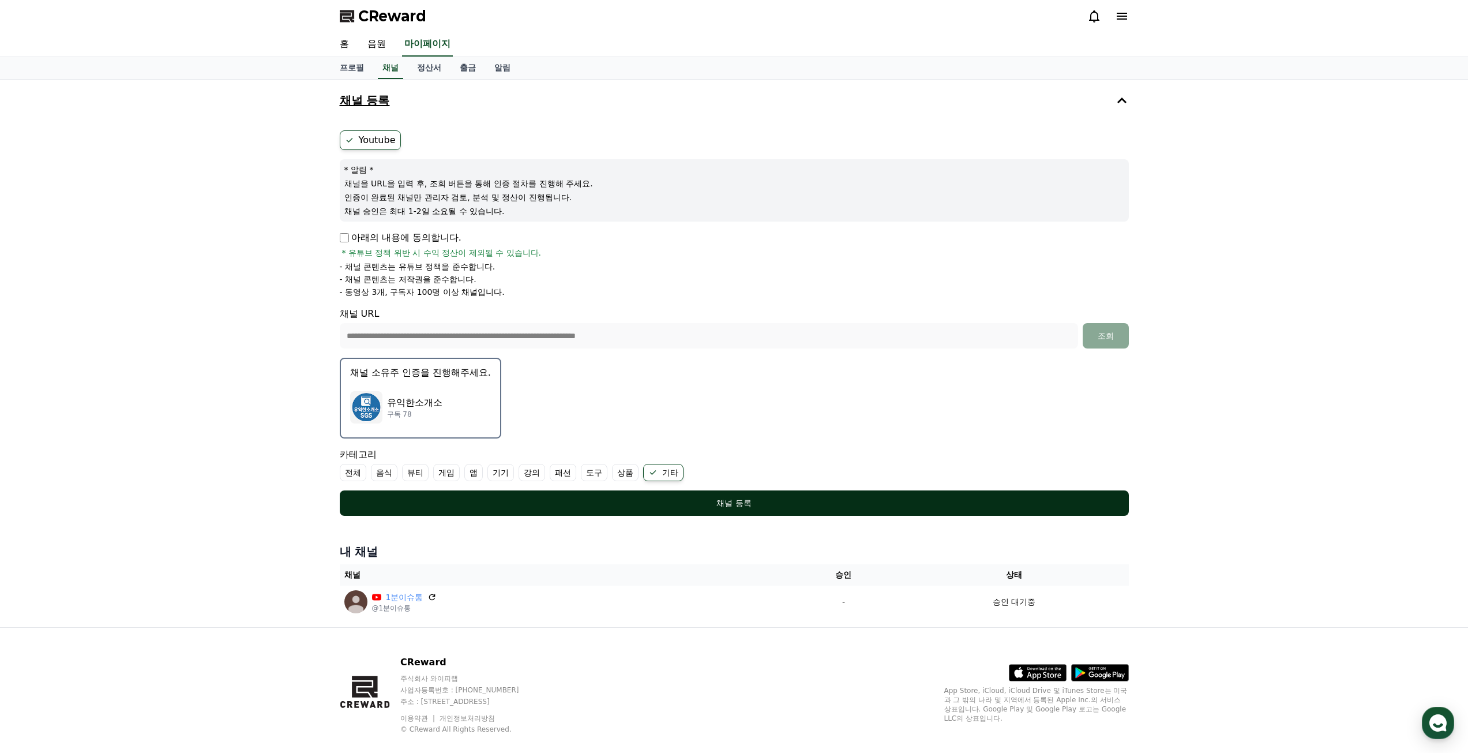
click at [699, 503] on div "채널 등록" at bounding box center [734, 503] width 743 height 12
